Goal: Information Seeking & Learning: Learn about a topic

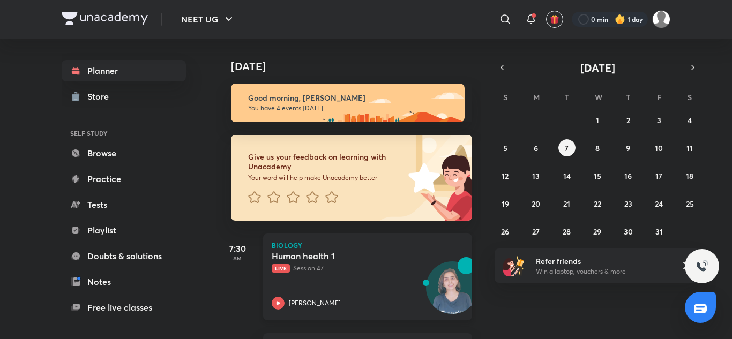
click at [314, 291] on div "Human health 1 Live Session 47 [PERSON_NAME]" at bounding box center [356, 280] width 168 height 59
